Goal: Task Accomplishment & Management: Manage account settings

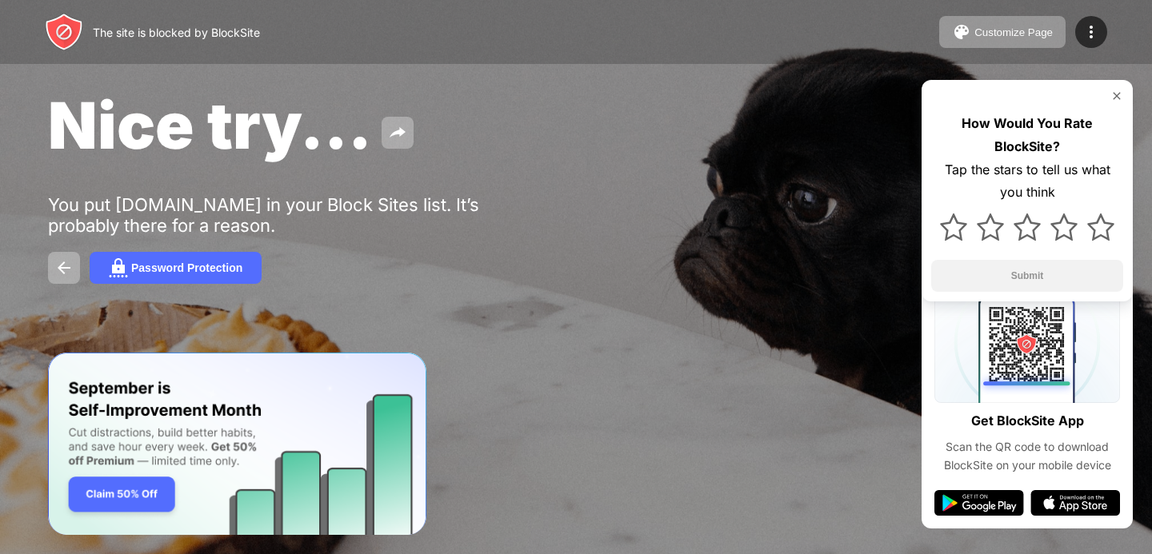
click at [405, 193] on div "Nice try... You put rivergame.net in your Block Sites list. It’s probably there…" at bounding box center [576, 185] width 1152 height 370
click at [230, 31] on div "The site is blocked by BlockSite" at bounding box center [176, 33] width 167 height 14
click at [272, 204] on div "You put rivergame.net in your Block Sites list. It’s probably there for a reaso…" at bounding box center [295, 215] width 494 height 42
click at [365, 134] on span "Nice try..." at bounding box center [210, 125] width 324 height 78
click at [1010, 36] on div "Customize Page" at bounding box center [1013, 32] width 78 height 12
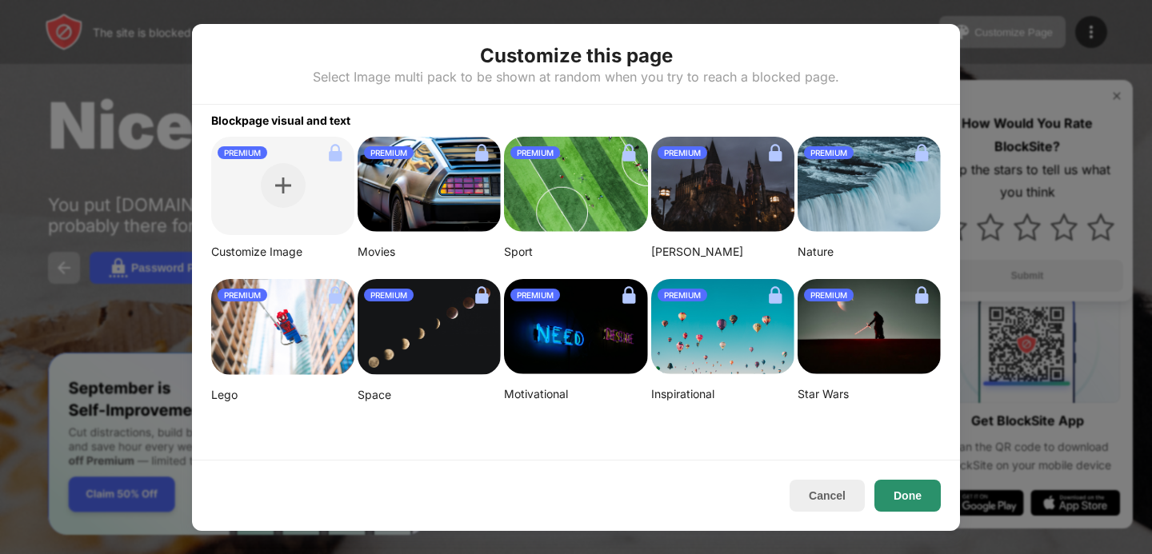
click at [898, 488] on button "Done" at bounding box center [907, 496] width 66 height 32
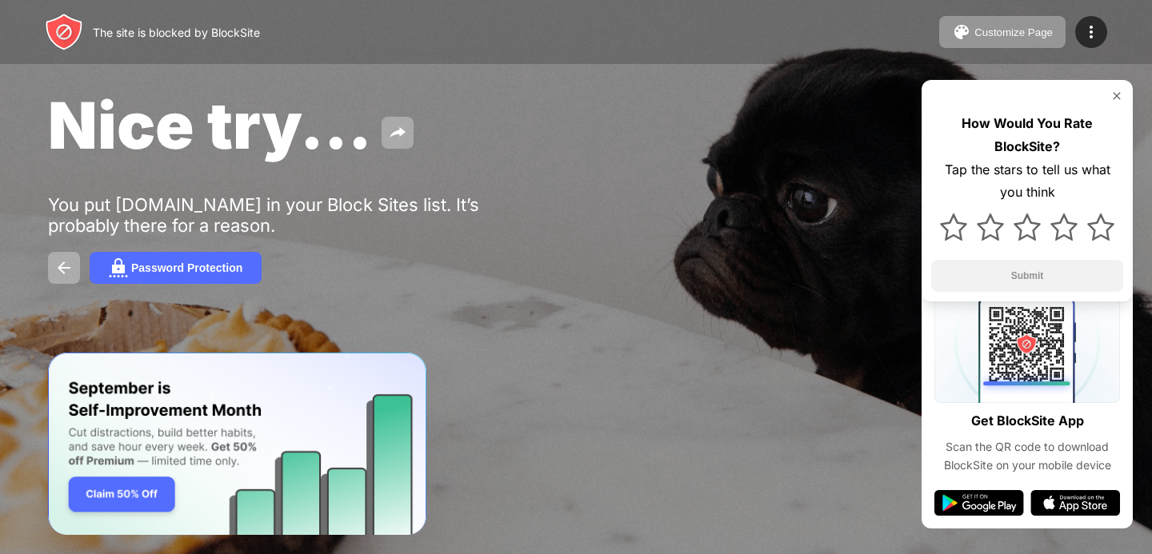
click at [176, 29] on div "The site is blocked by BlockSite" at bounding box center [176, 33] width 167 height 14
click at [1112, 88] on div "How Would You Rate BlockSite? Tap the stars to tell us what you think Submit" at bounding box center [1027, 191] width 211 height 222
click at [1115, 91] on img at bounding box center [1116, 96] width 13 height 13
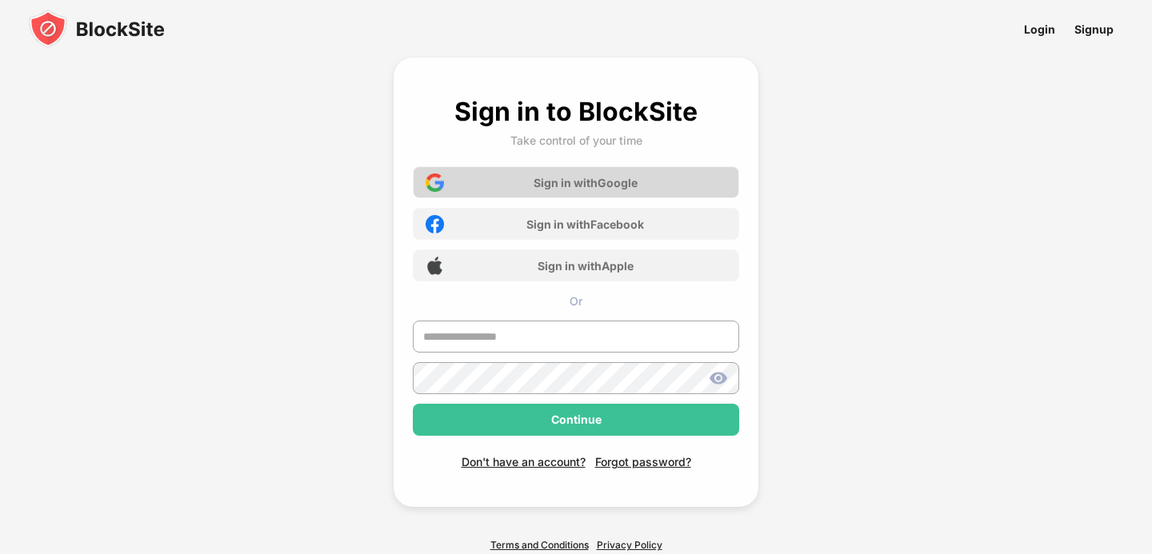
click at [623, 182] on div "Sign in with Google" at bounding box center [586, 183] width 104 height 14
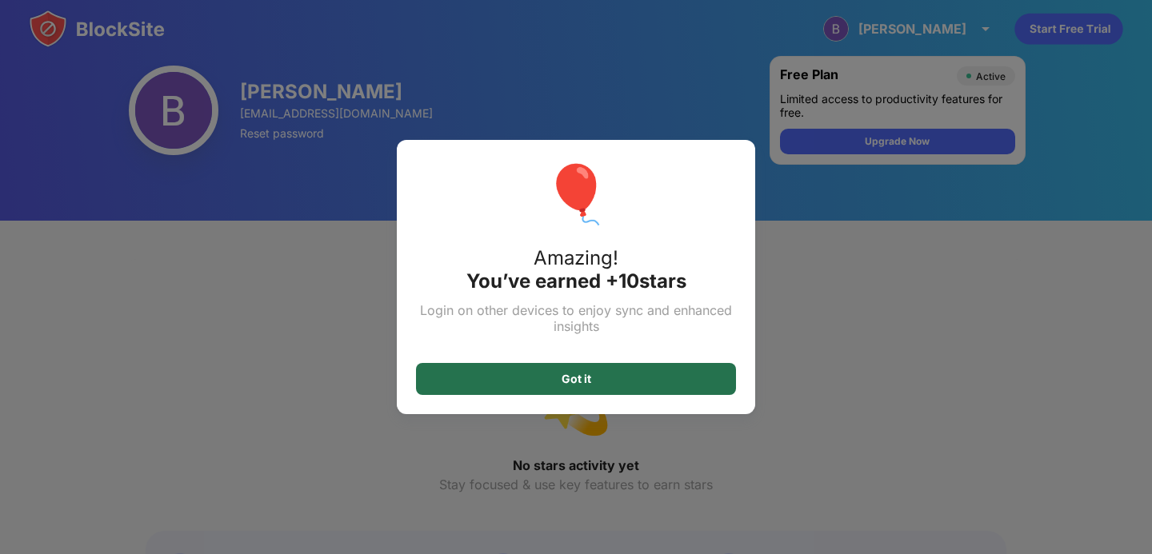
click at [650, 385] on div "Got it" at bounding box center [576, 379] width 320 height 32
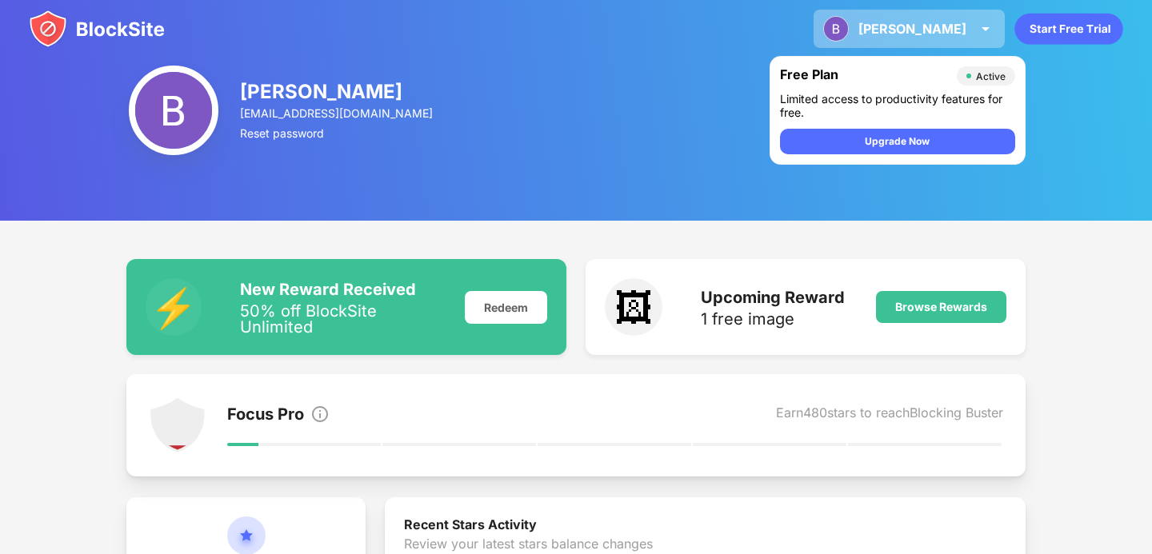
click at [954, 40] on div "Bogdan Bogdan Mirauta View Account Insights Premium Rewards Settings Support Lo…" at bounding box center [909, 29] width 191 height 38
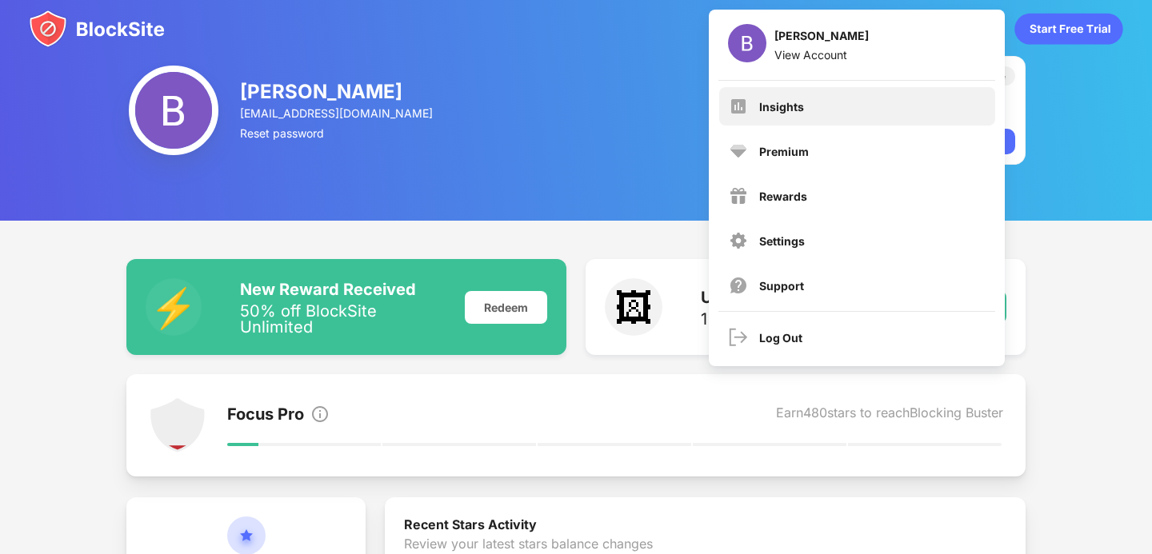
click at [808, 110] on div "Insights" at bounding box center [857, 106] width 276 height 38
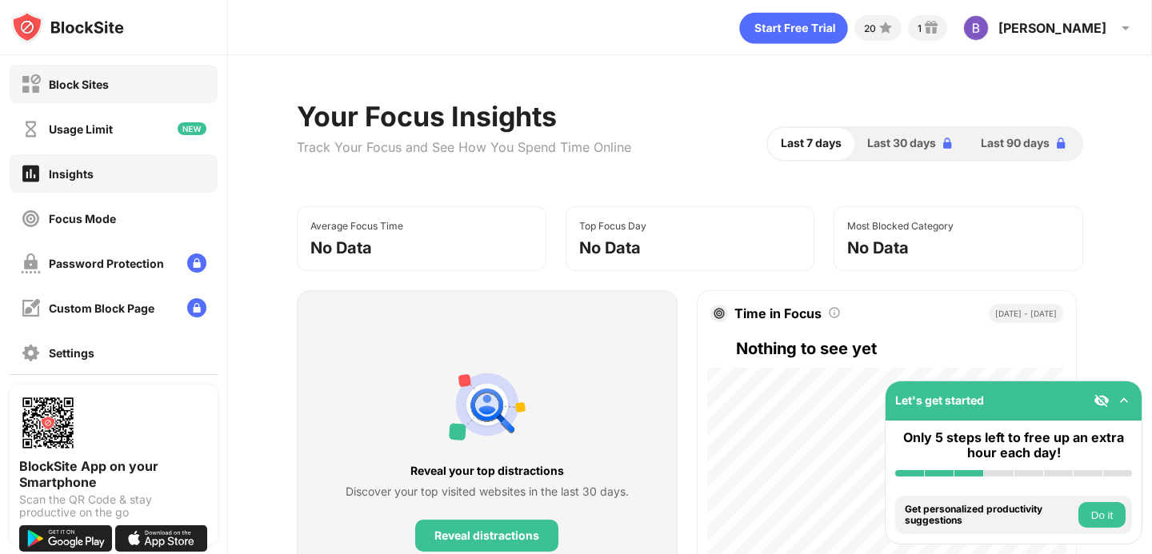
click at [99, 79] on div "Block Sites" at bounding box center [79, 85] width 60 height 14
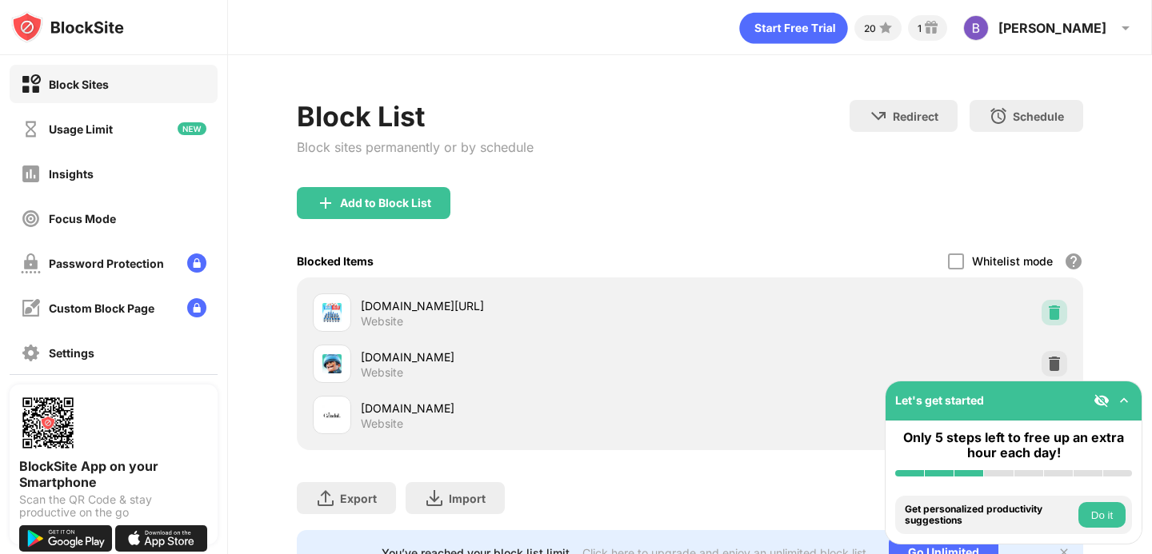
click at [1061, 315] on img at bounding box center [1054, 313] width 16 height 16
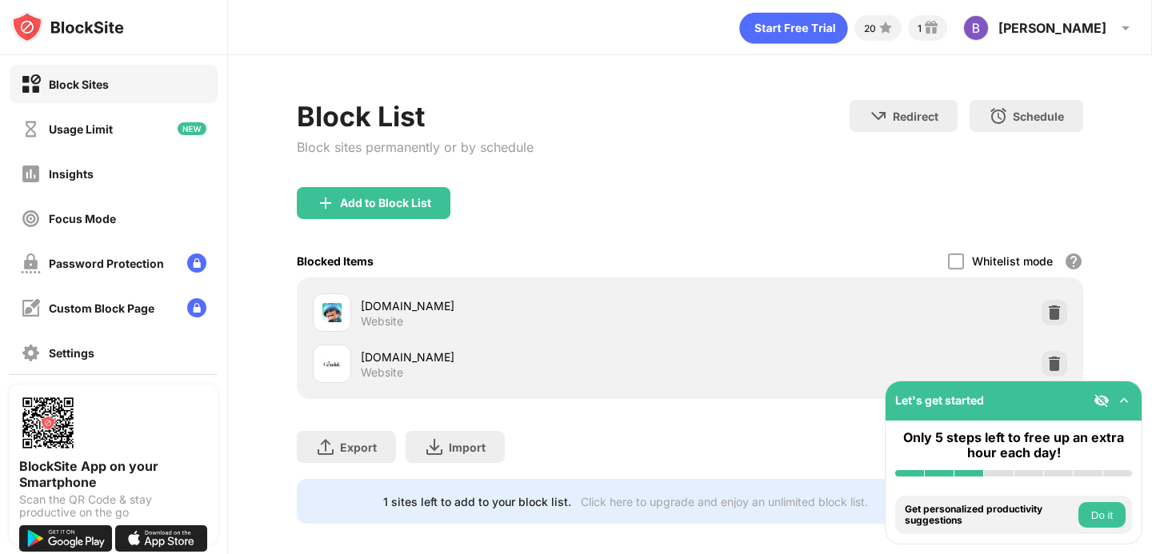
click at [1055, 314] on img at bounding box center [1054, 313] width 16 height 16
